Goal: Go to known website

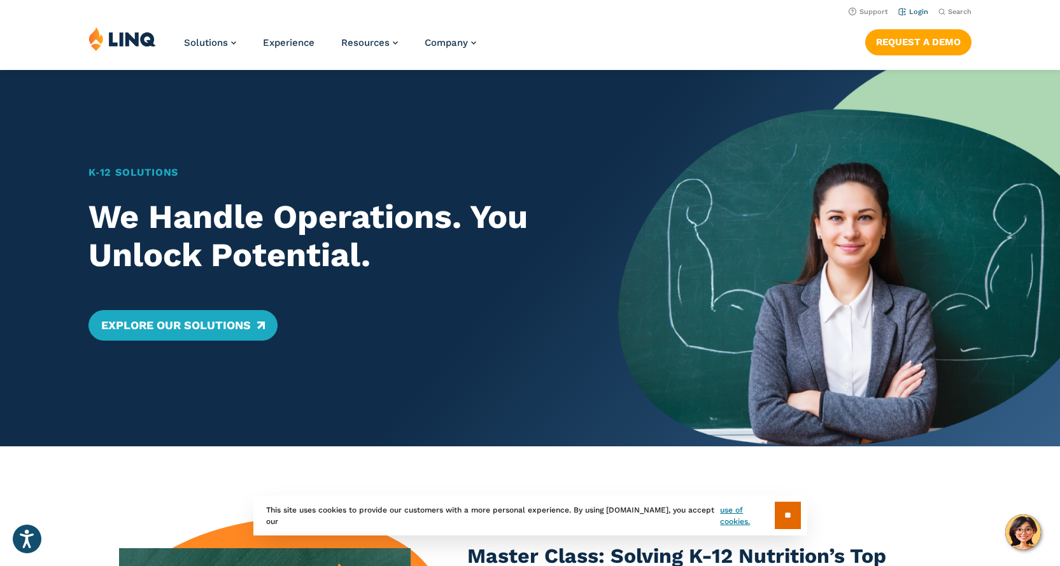
click at [911, 13] on link "Login" at bounding box center [913, 12] width 30 height 8
click at [915, 14] on link "Login" at bounding box center [913, 12] width 30 height 8
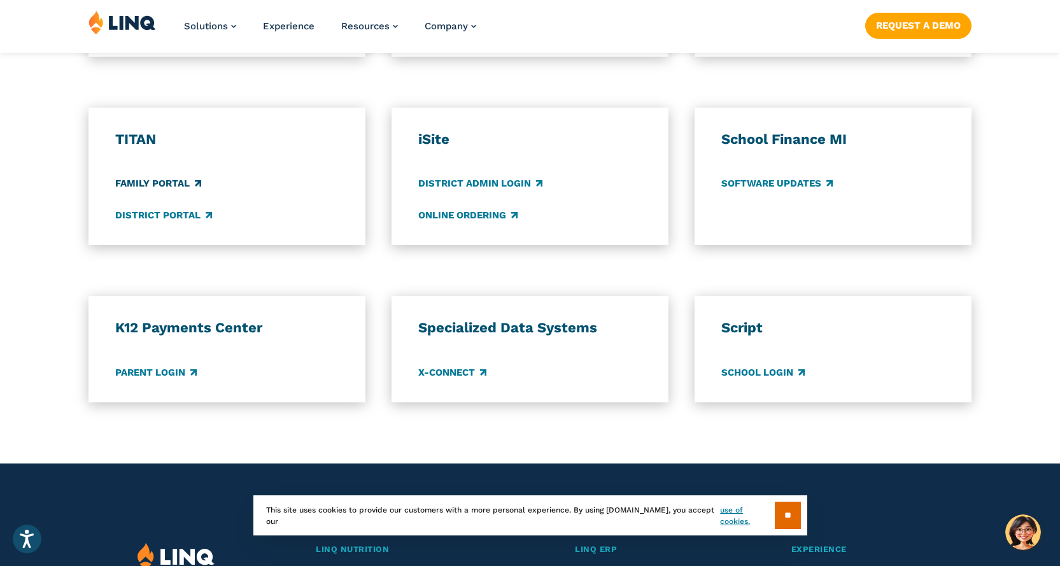
scroll to position [955, 0]
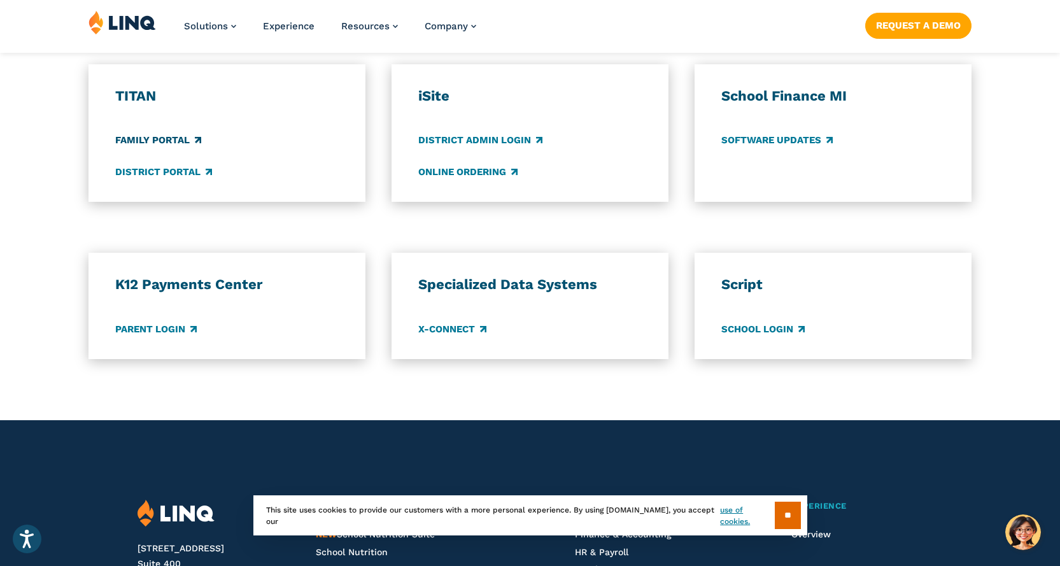
click at [164, 137] on link "Family Portal" at bounding box center [158, 141] width 86 height 14
click at [171, 175] on link "District Portal" at bounding box center [163, 172] width 97 height 14
